Goal: Navigation & Orientation: Find specific page/section

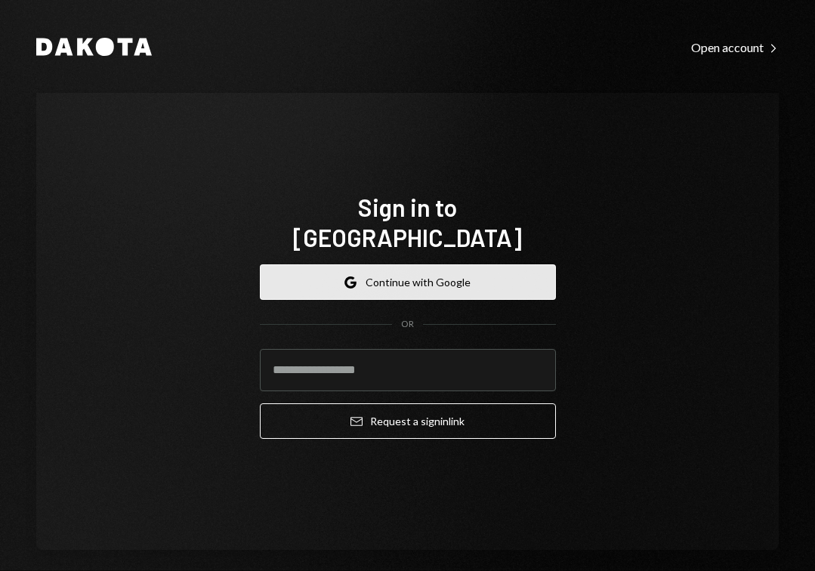
click at [448, 264] on button "Google Continue with Google" at bounding box center [408, 282] width 296 height 36
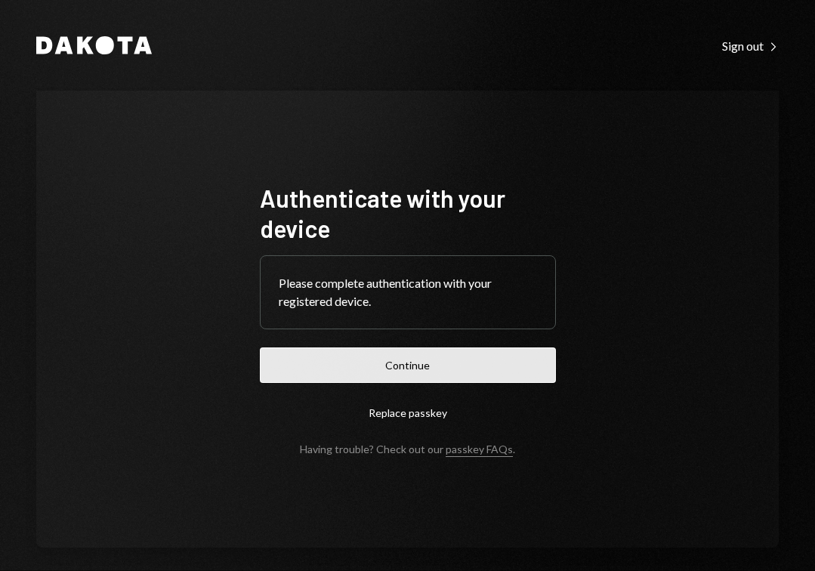
click at [440, 369] on button "Continue" at bounding box center [408, 365] width 296 height 36
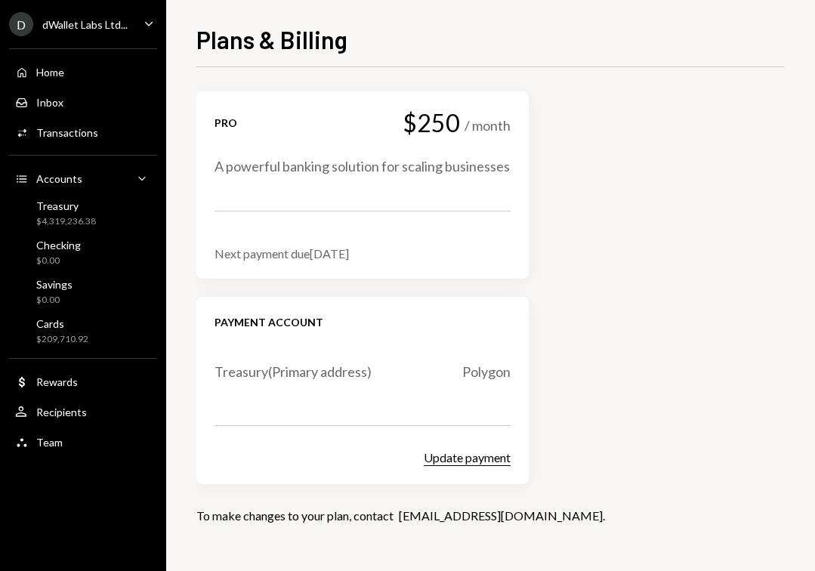
click at [464, 462] on button "Update payment" at bounding box center [467, 458] width 87 height 16
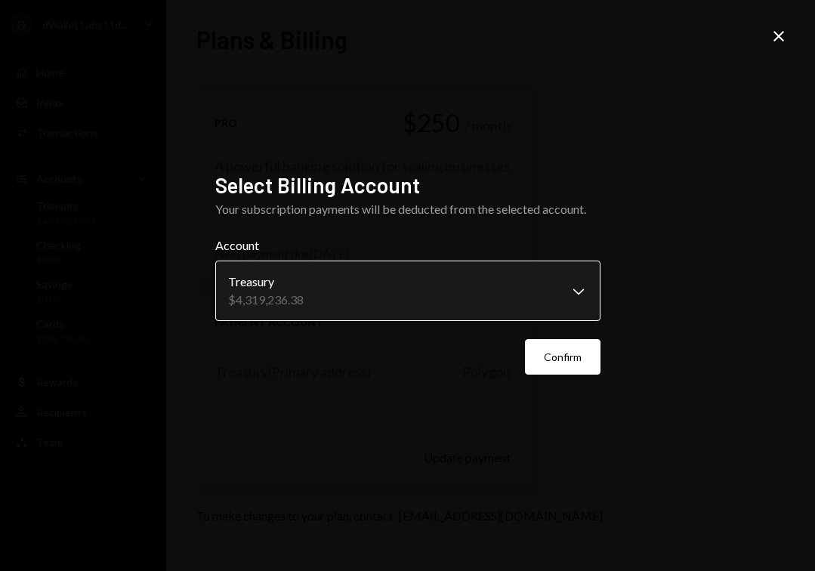
click at [431, 310] on body "**********" at bounding box center [407, 285] width 815 height 571
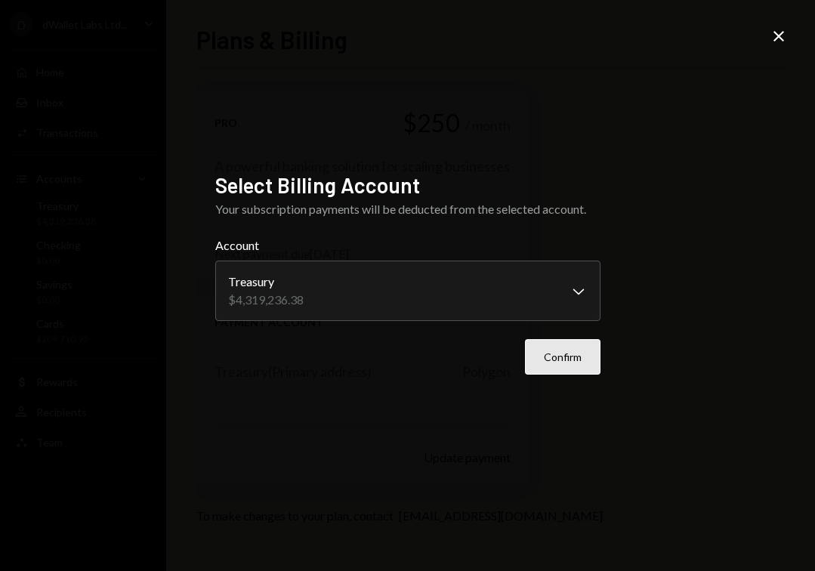
click at [563, 366] on button "Confirm" at bounding box center [563, 357] width 76 height 36
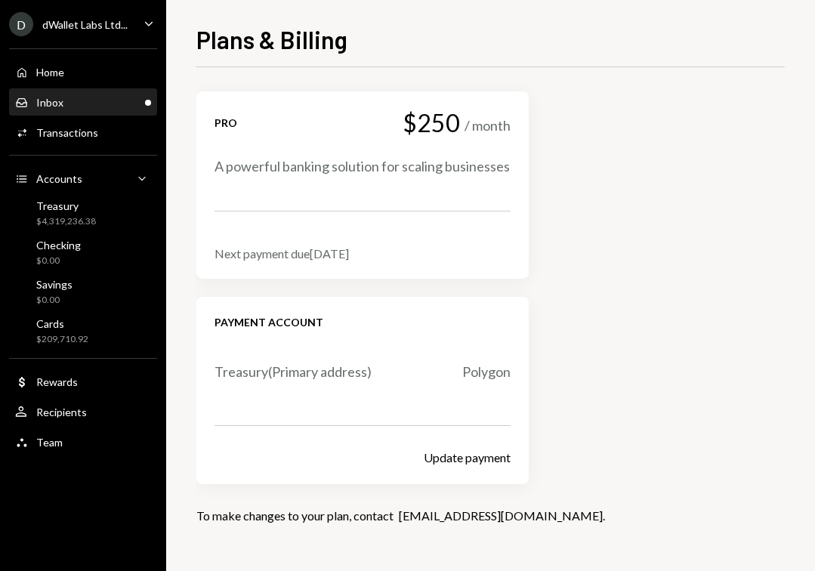
click at [90, 101] on div "Inbox Inbox" at bounding box center [83, 103] width 136 height 14
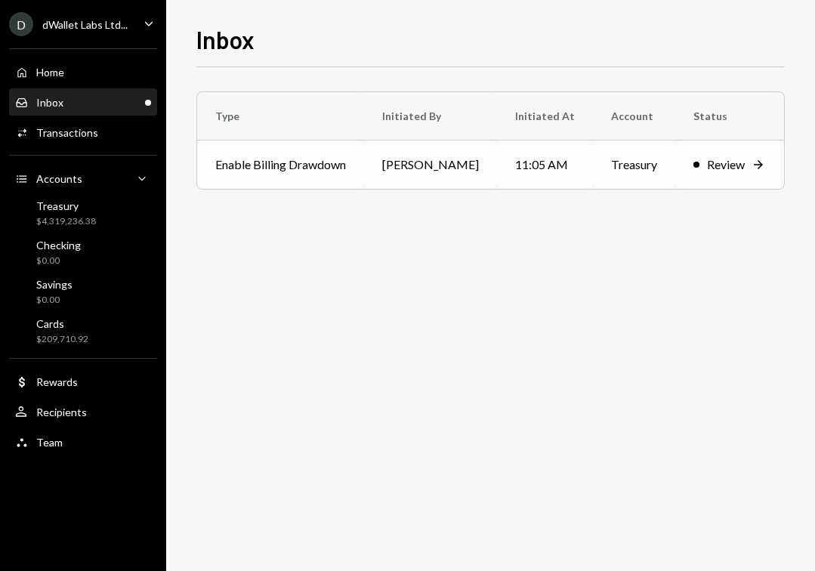
click at [253, 153] on td "Enable Billing Drawdown" at bounding box center [280, 165] width 167 height 48
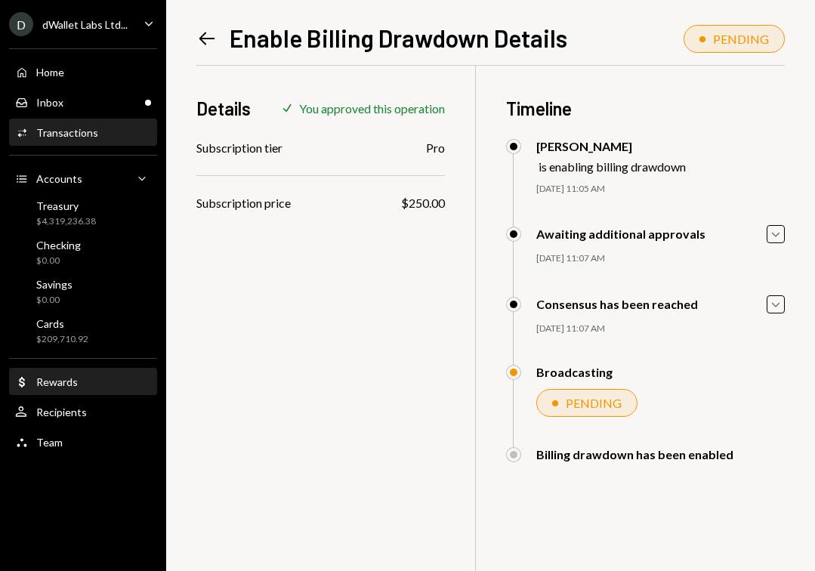
click at [83, 380] on div "Dollar Rewards" at bounding box center [83, 382] width 136 height 14
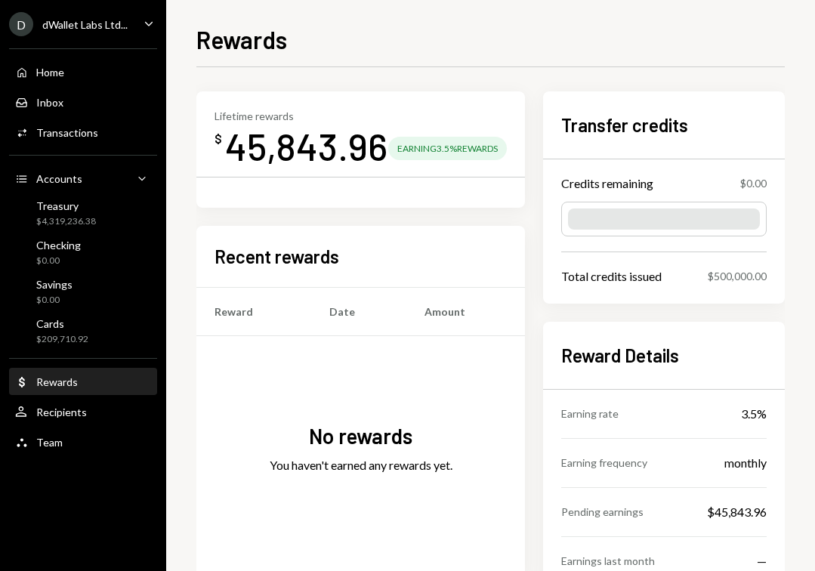
click at [626, 220] on div at bounding box center [664, 218] width 192 height 21
click at [117, 216] on div "Treasury $4,319,236.38" at bounding box center [83, 213] width 136 height 29
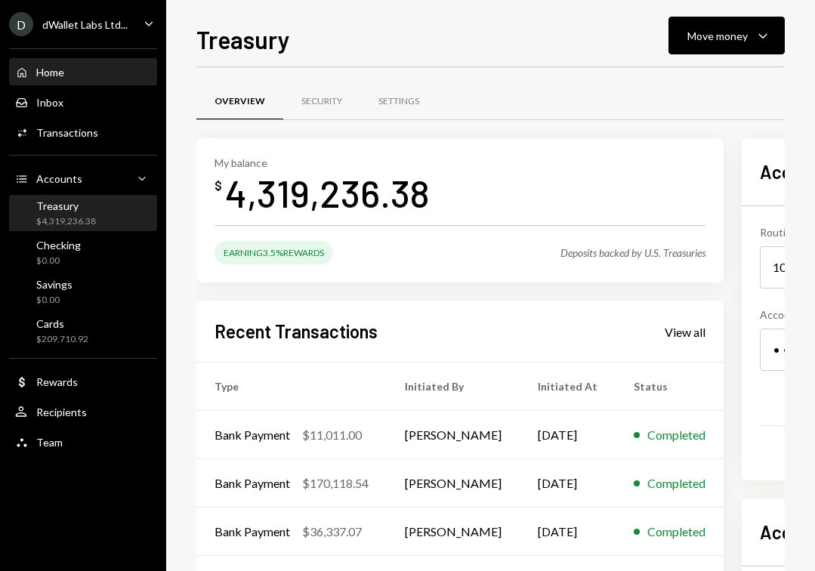
click at [121, 67] on div "Home Home" at bounding box center [83, 73] width 136 height 14
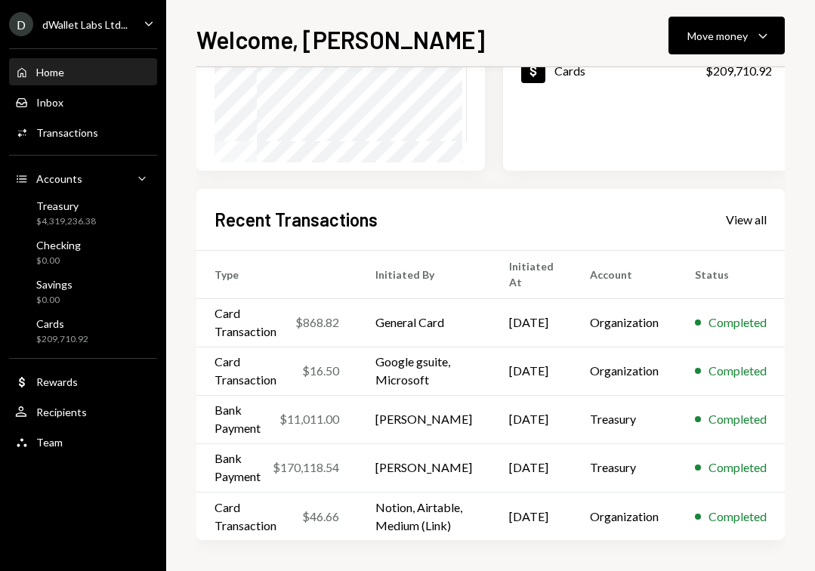
scroll to position [299, 0]
click at [55, 374] on div "Dollar Rewards" at bounding box center [83, 382] width 136 height 26
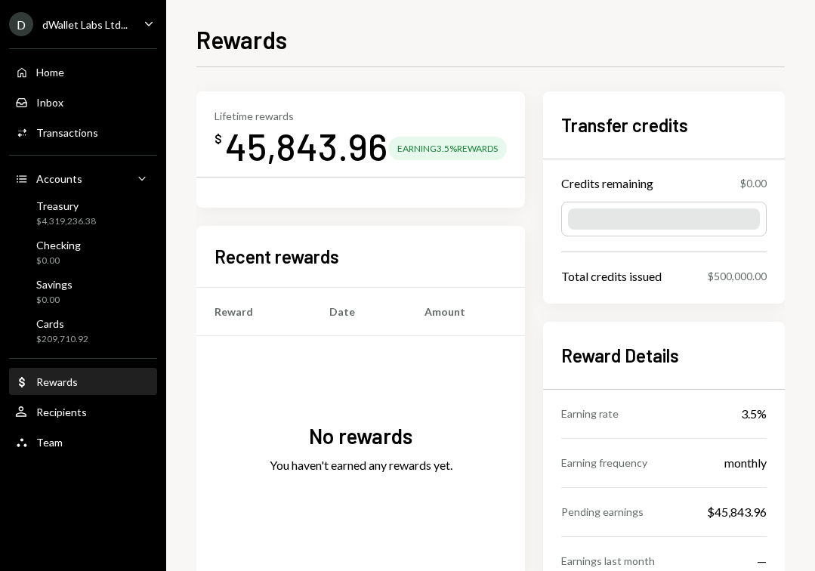
click at [465, 143] on div "Earning 3.5% Rewards" at bounding box center [447, 148] width 119 height 23
click at [85, 63] on div "Home Home" at bounding box center [83, 73] width 136 height 26
